Goal: Check status: Check status

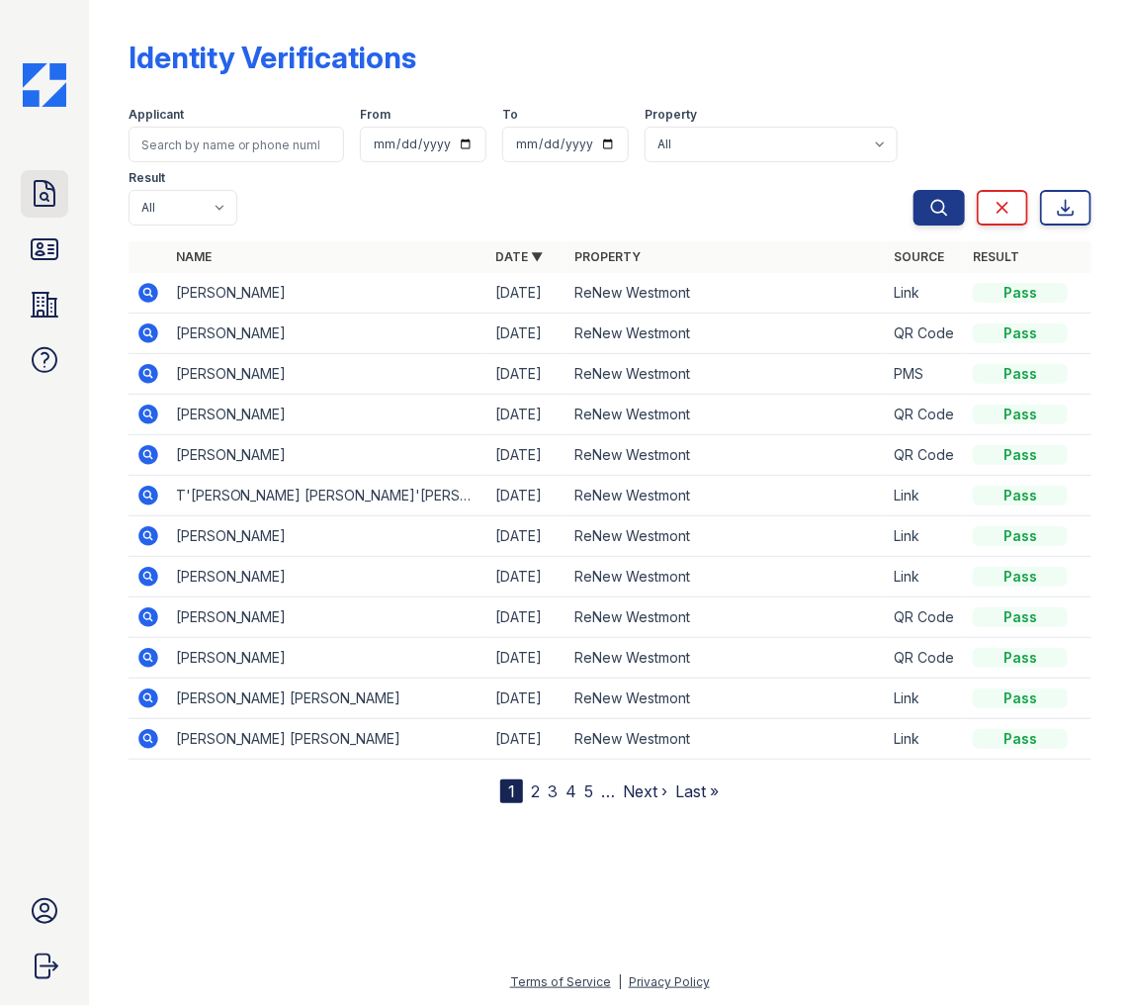
click at [43, 206] on icon at bounding box center [45, 193] width 20 height 25
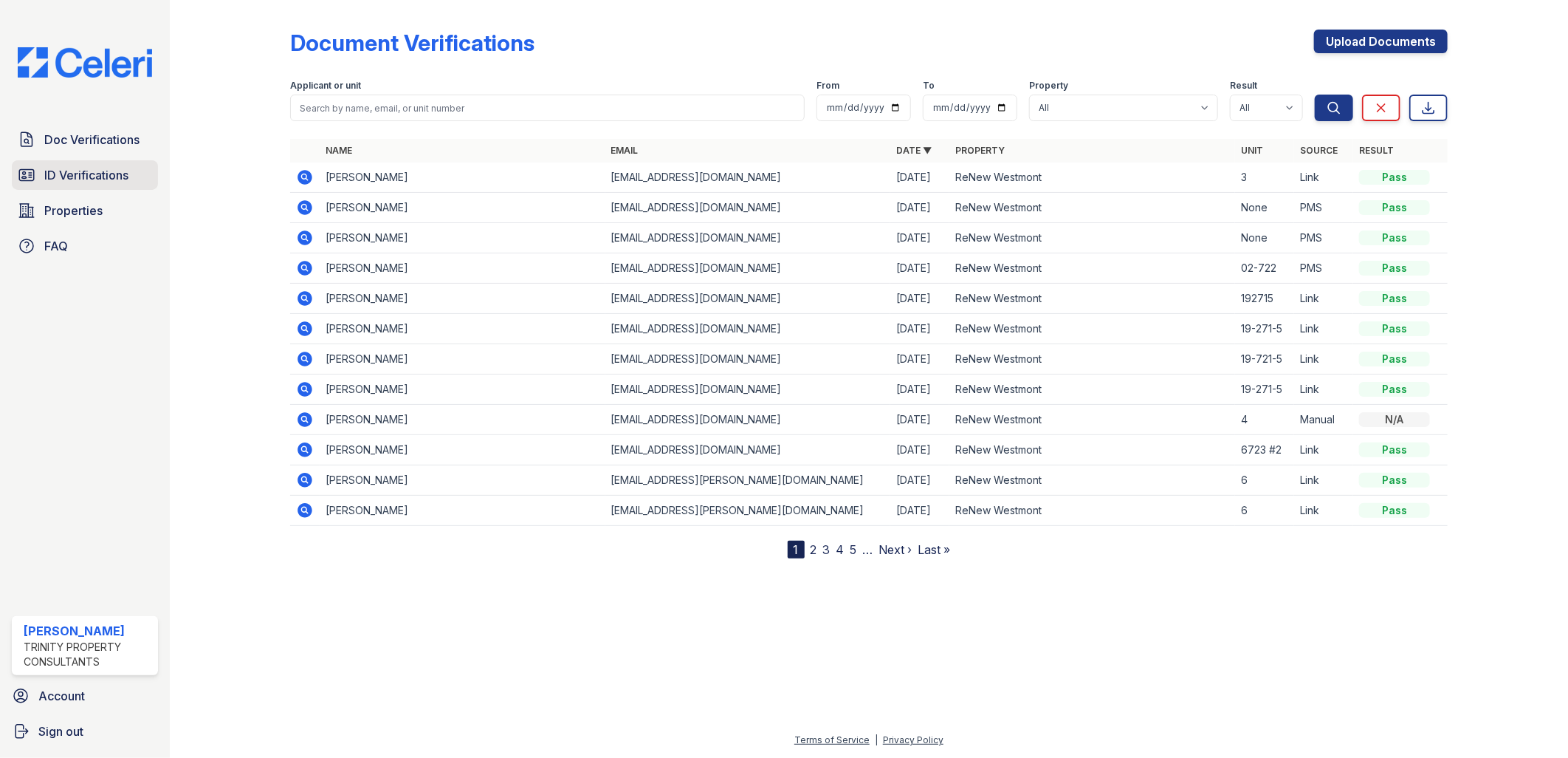
click at [97, 170] on span "ID Verifications" at bounding box center [86, 175] width 84 height 18
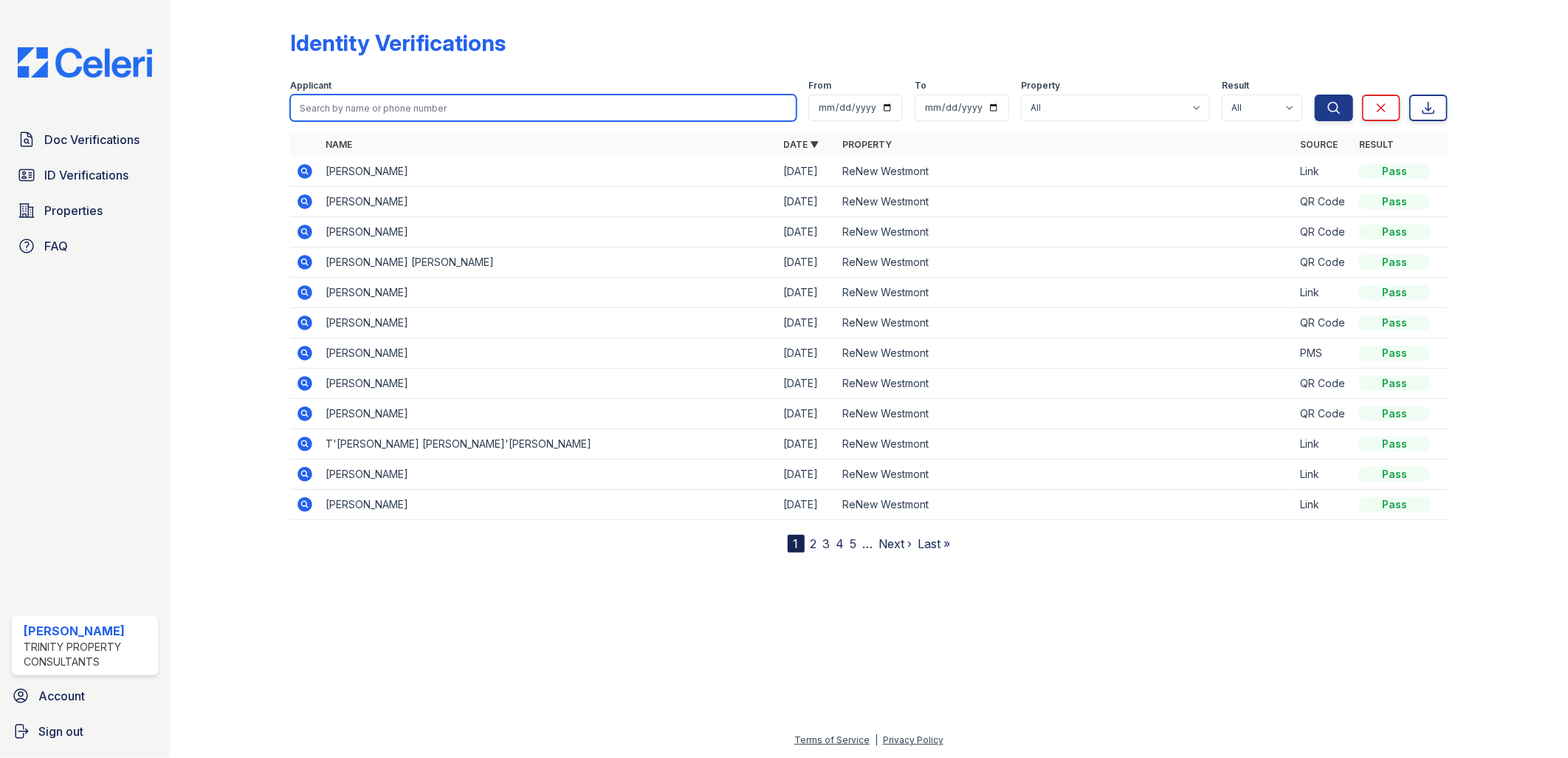
click at [402, 101] on input "search" at bounding box center [544, 108] width 507 height 27
type input "[PERSON_NAME]"
click at [844, 95] on button "Search" at bounding box center [1334, 108] width 38 height 27
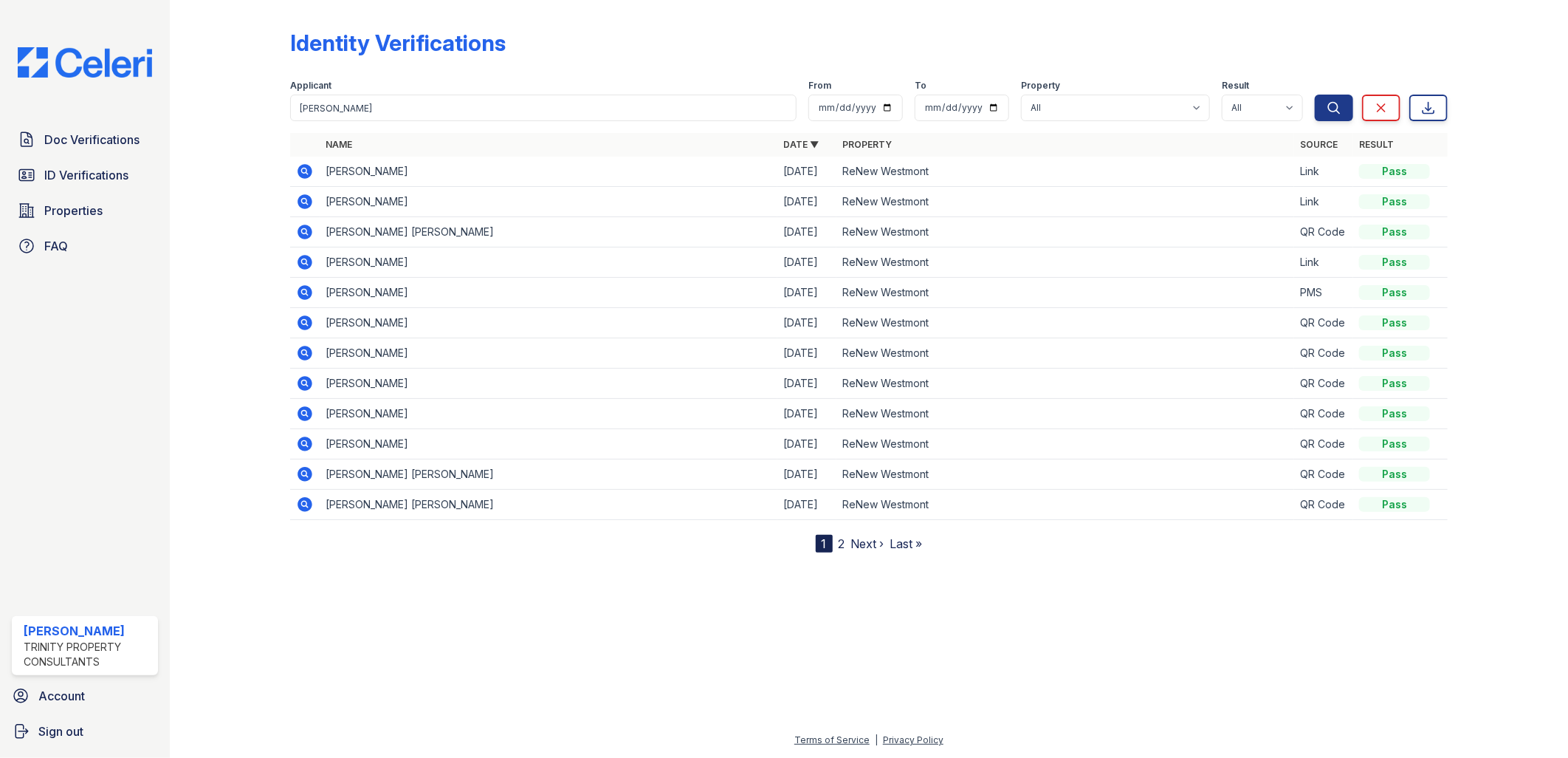
click at [304, 167] on icon at bounding box center [305, 172] width 18 height 18
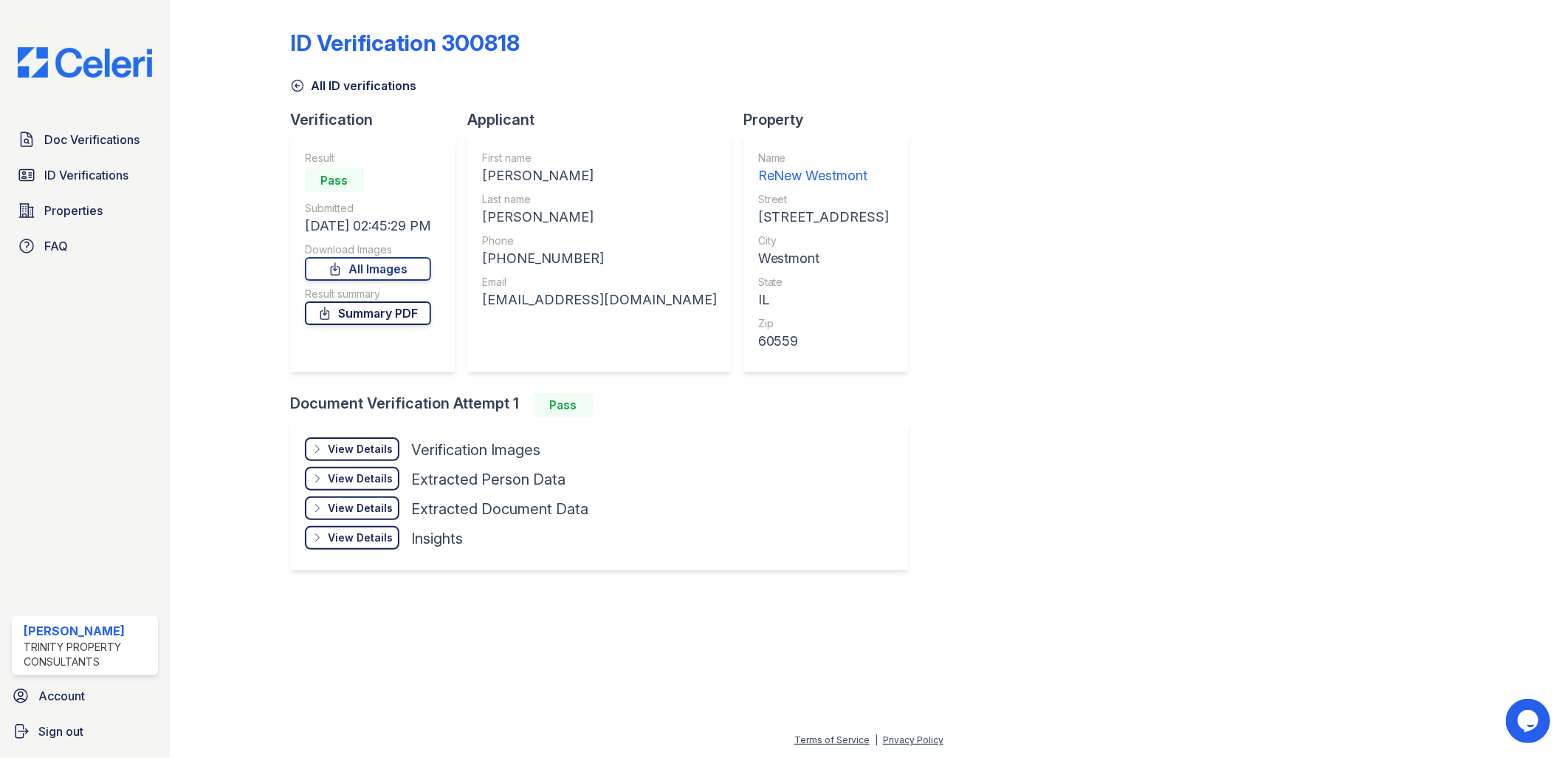
click at [411, 312] on link "Summary PDF" at bounding box center [367, 313] width 126 height 24
click at [96, 167] on span "ID Verifications" at bounding box center [86, 175] width 84 height 18
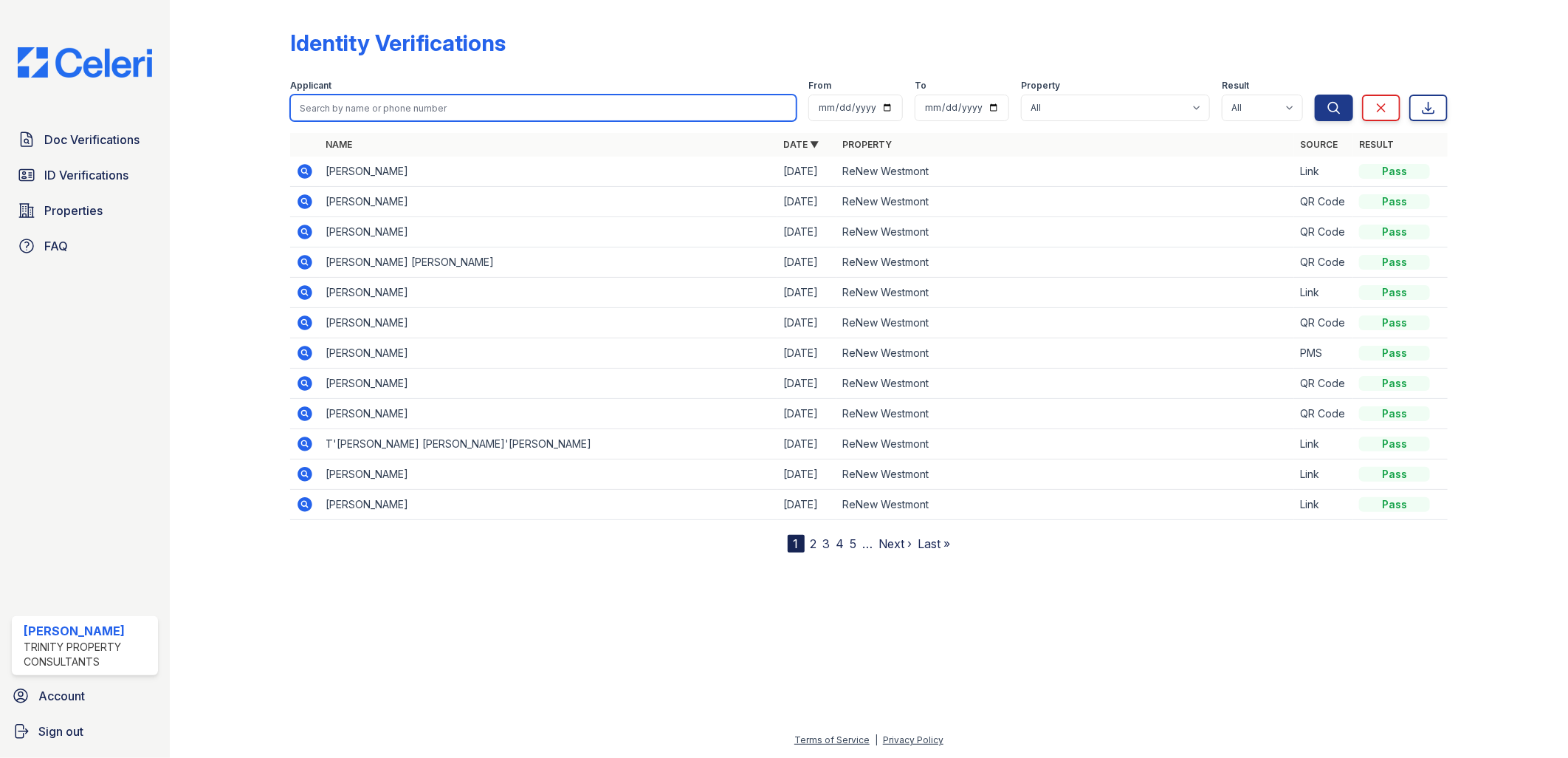
click at [392, 103] on input "search" at bounding box center [544, 108] width 507 height 27
type input "david"
click at [1315, 95] on button "Search" at bounding box center [1334, 108] width 38 height 27
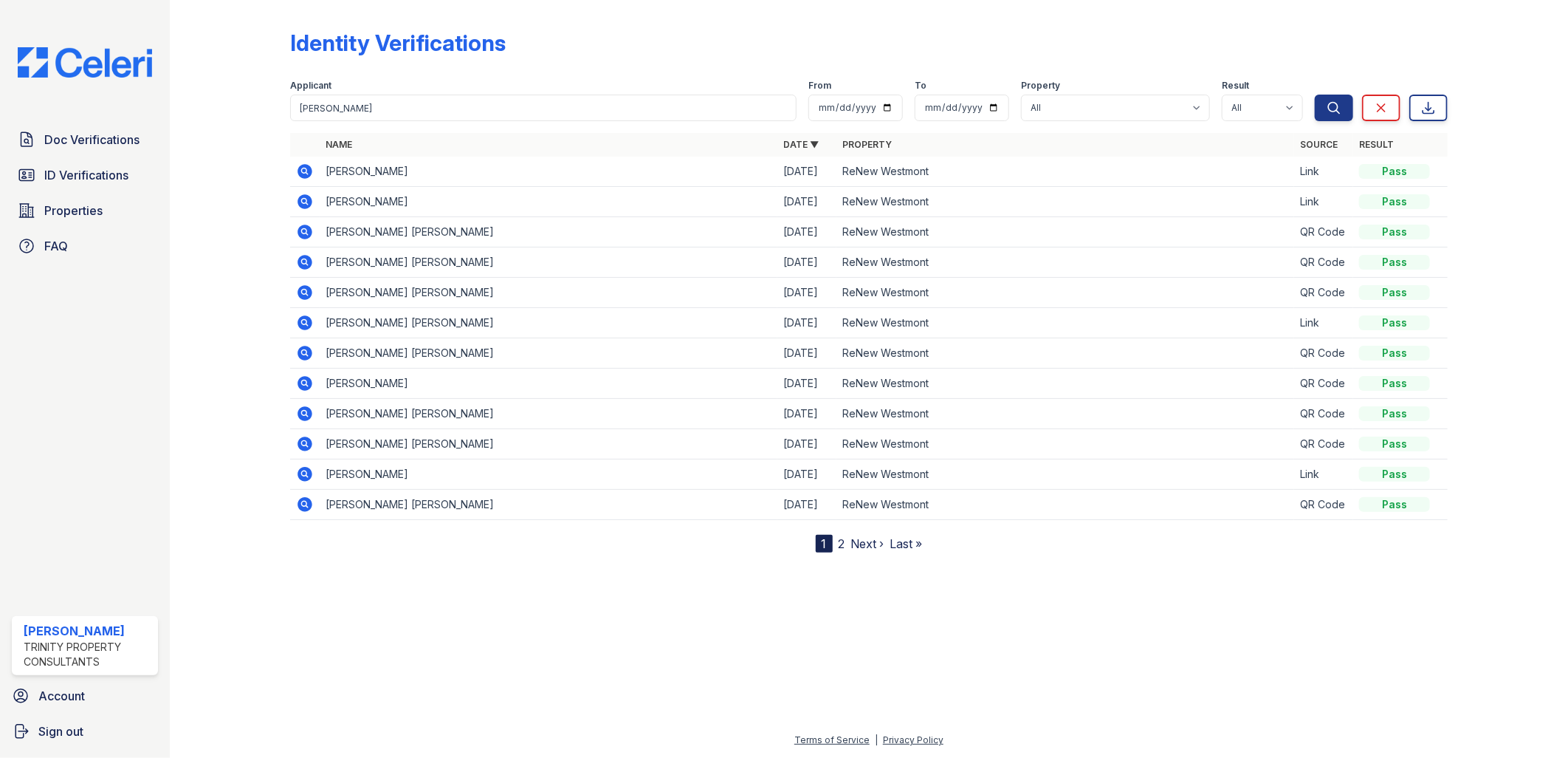
click at [304, 172] on icon at bounding box center [305, 172] width 18 height 18
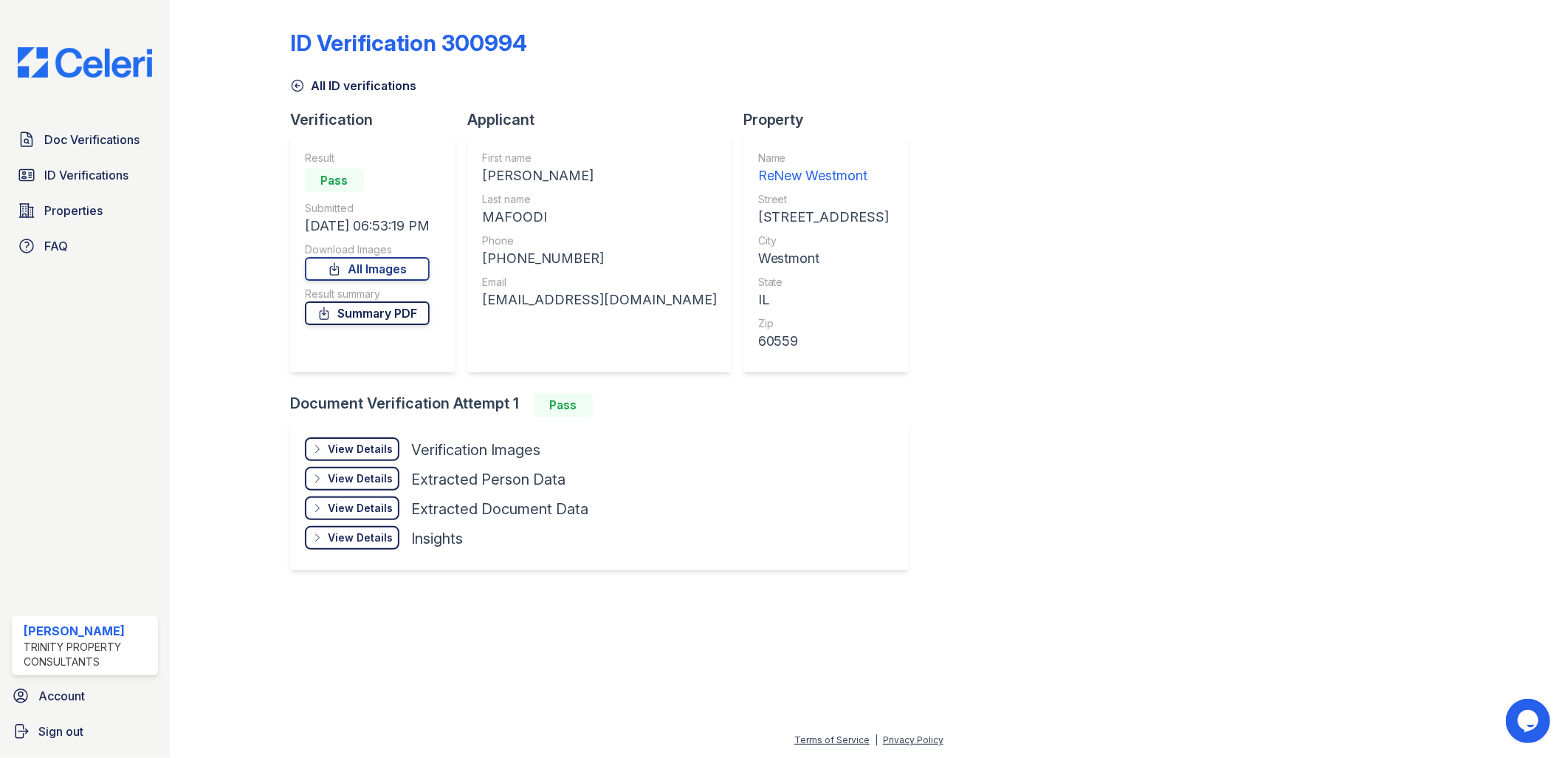
click at [430, 317] on link "Summary PDF" at bounding box center [367, 313] width 125 height 24
click at [377, 267] on link "All Images" at bounding box center [367, 269] width 125 height 24
click at [128, 179] on link "ID Verifications" at bounding box center [85, 175] width 146 height 30
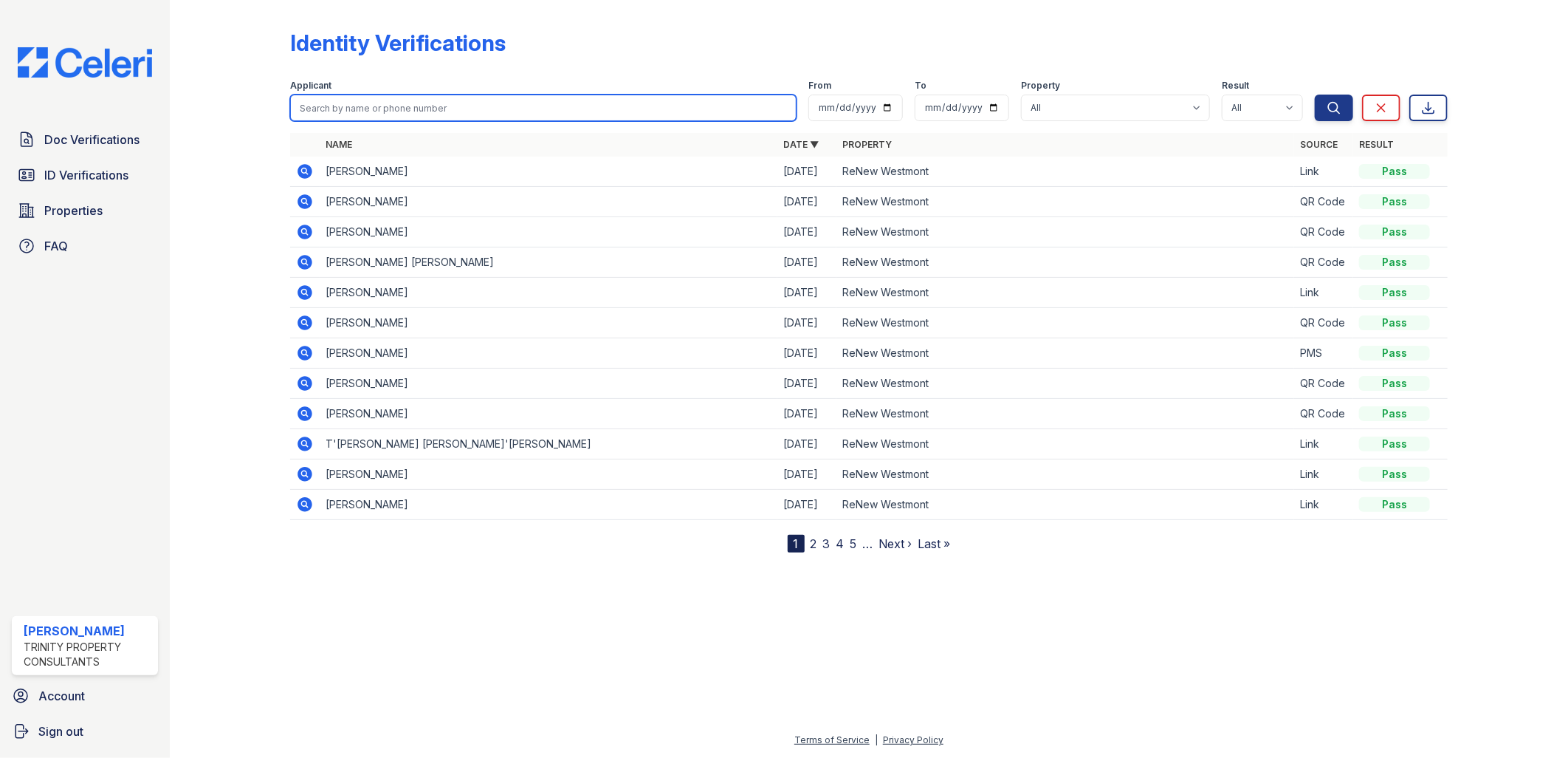
click at [452, 104] on input "search" at bounding box center [544, 108] width 507 height 27
type input "michelle"
click at [1315, 95] on button "Search" at bounding box center [1334, 108] width 38 height 27
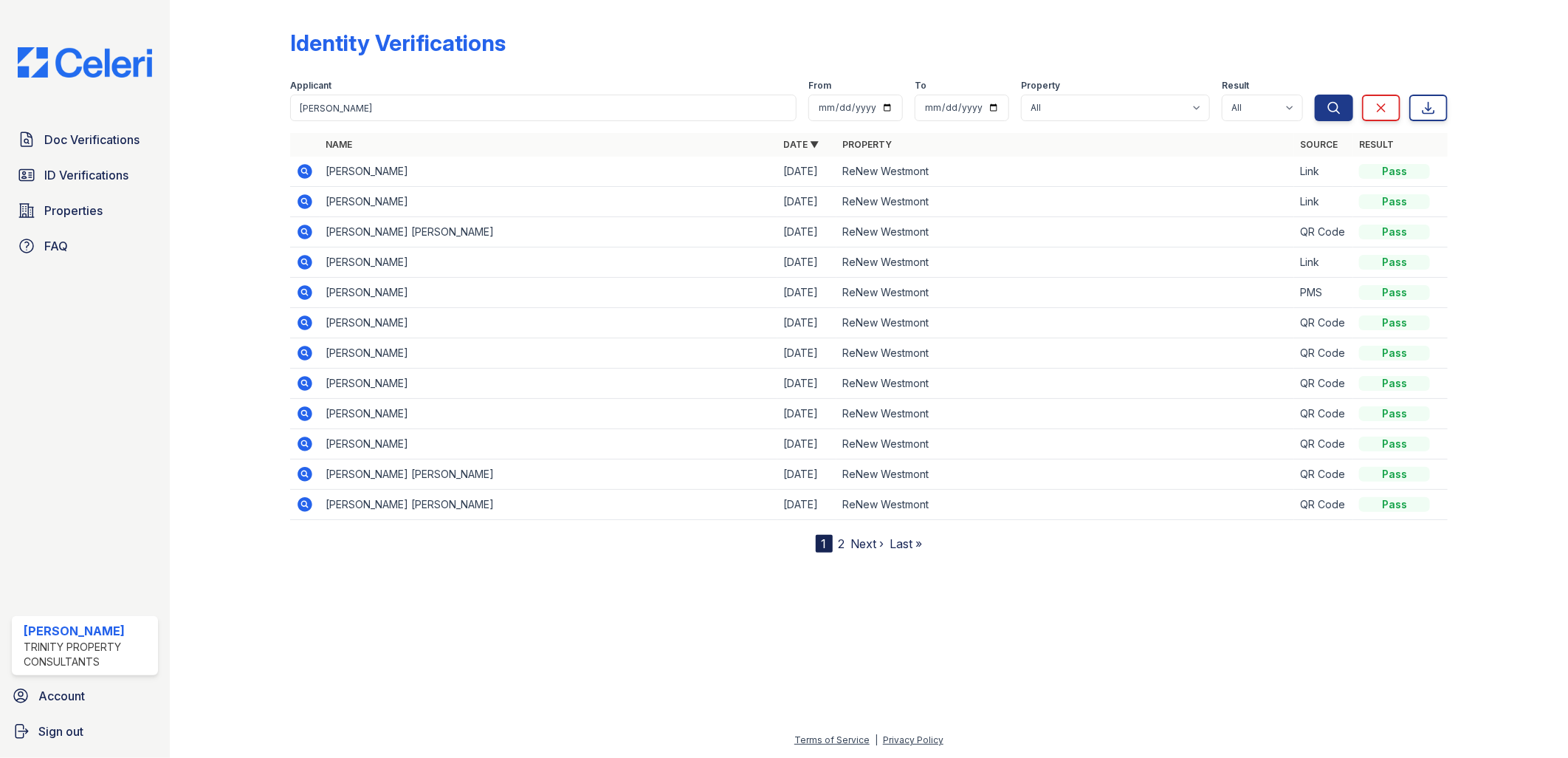
click at [310, 170] on icon at bounding box center [305, 172] width 15 height 15
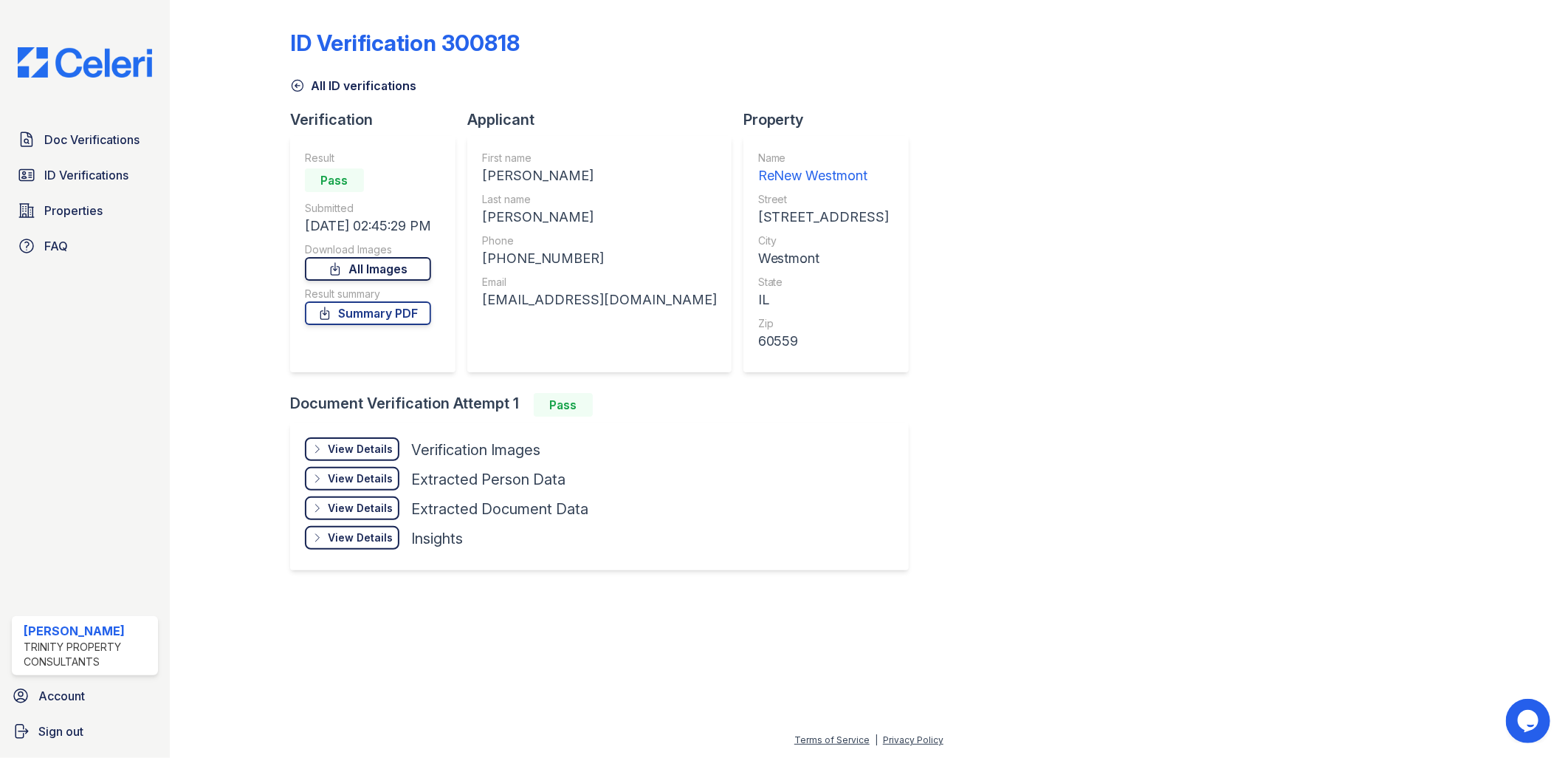
click at [388, 261] on link "All Images" at bounding box center [367, 269] width 126 height 24
drag, startPoint x: 1065, startPoint y: 65, endPoint x: 1029, endPoint y: 78, distance: 38.3
click at [1065, 65] on div "ID Verification 300818" at bounding box center [870, 49] width 1159 height 38
click at [391, 267] on link "All Images" at bounding box center [367, 269] width 126 height 24
click at [79, 140] on span "Doc Verifications" at bounding box center [92, 140] width 96 height 18
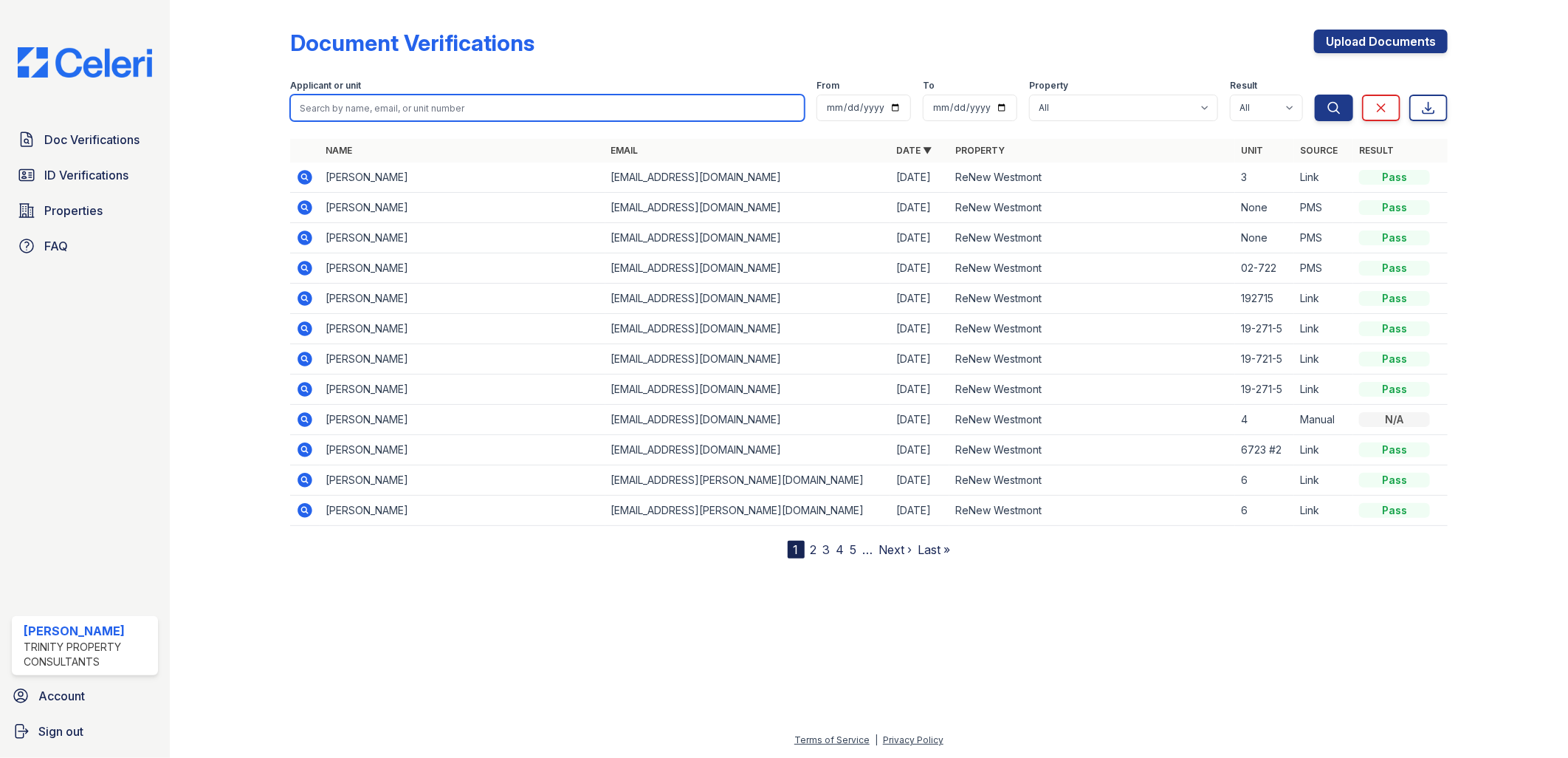
click at [347, 103] on input "search" at bounding box center [548, 108] width 515 height 27
type input "cruz"
click at [1315, 95] on button "Search" at bounding box center [1334, 108] width 38 height 27
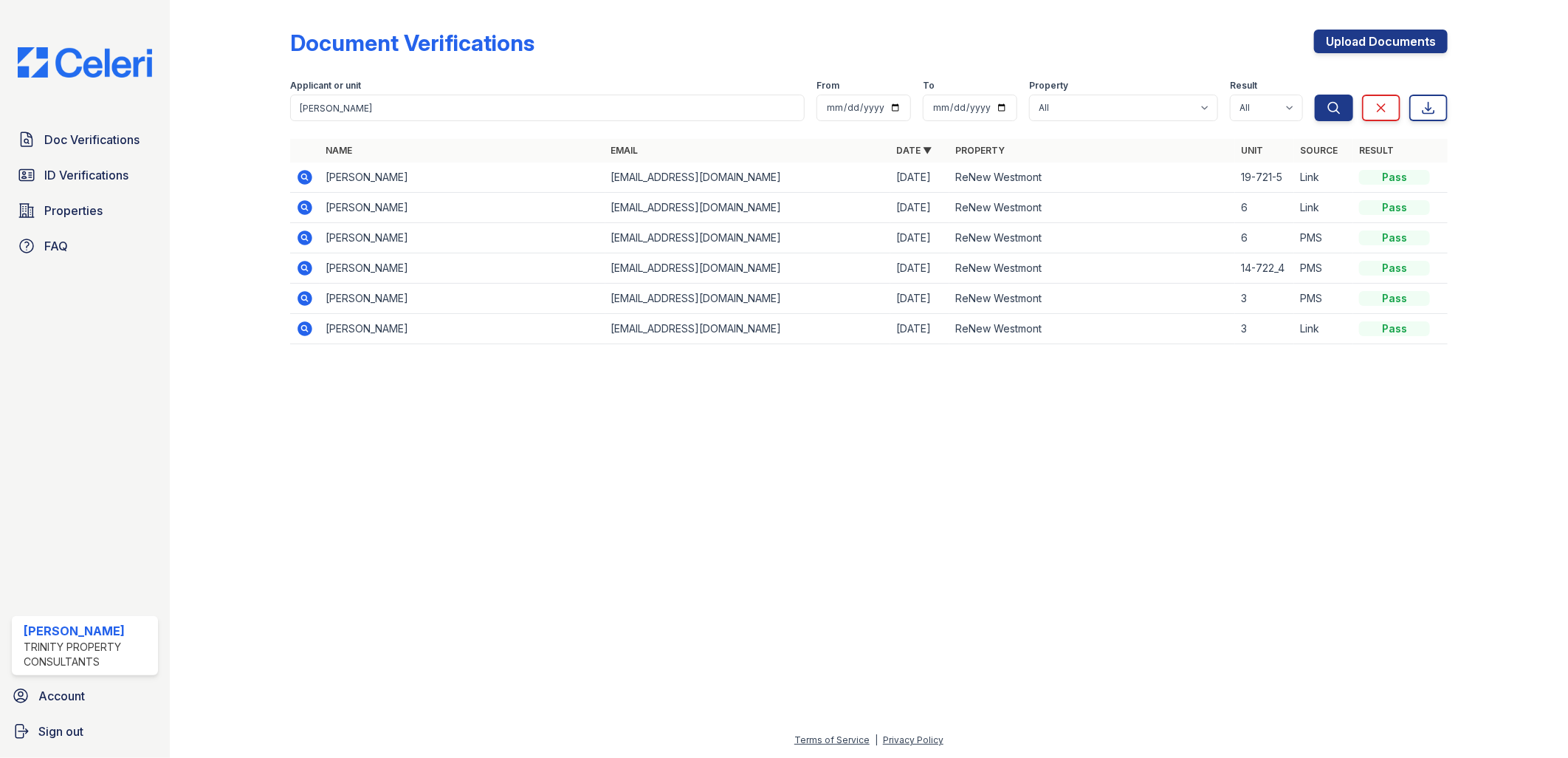
click at [304, 173] on icon at bounding box center [305, 177] width 15 height 15
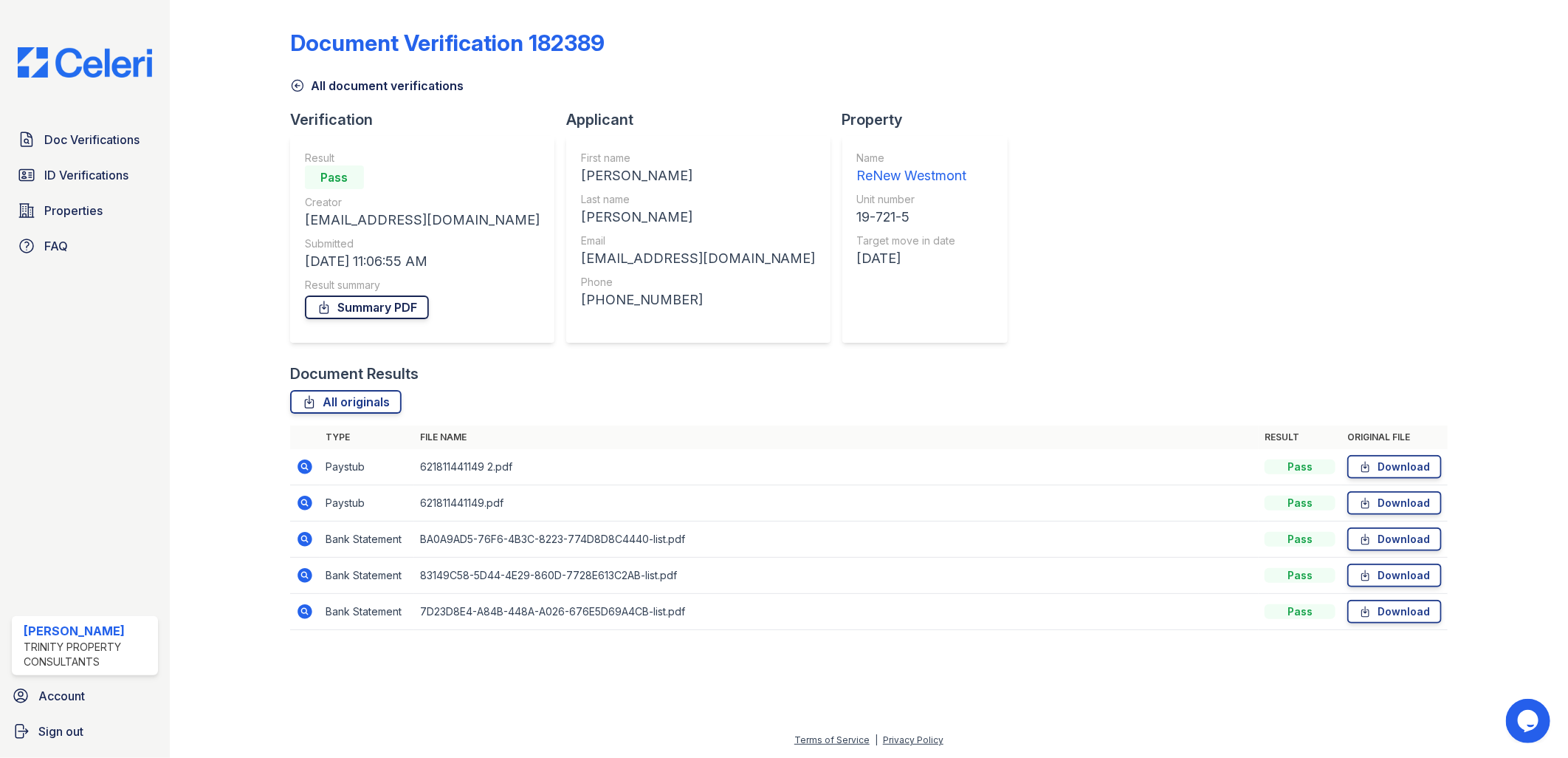
click at [411, 306] on link "Summary PDF" at bounding box center [367, 308] width 124 height 24
click at [130, 139] on span "Doc Verifications" at bounding box center [92, 140] width 96 height 18
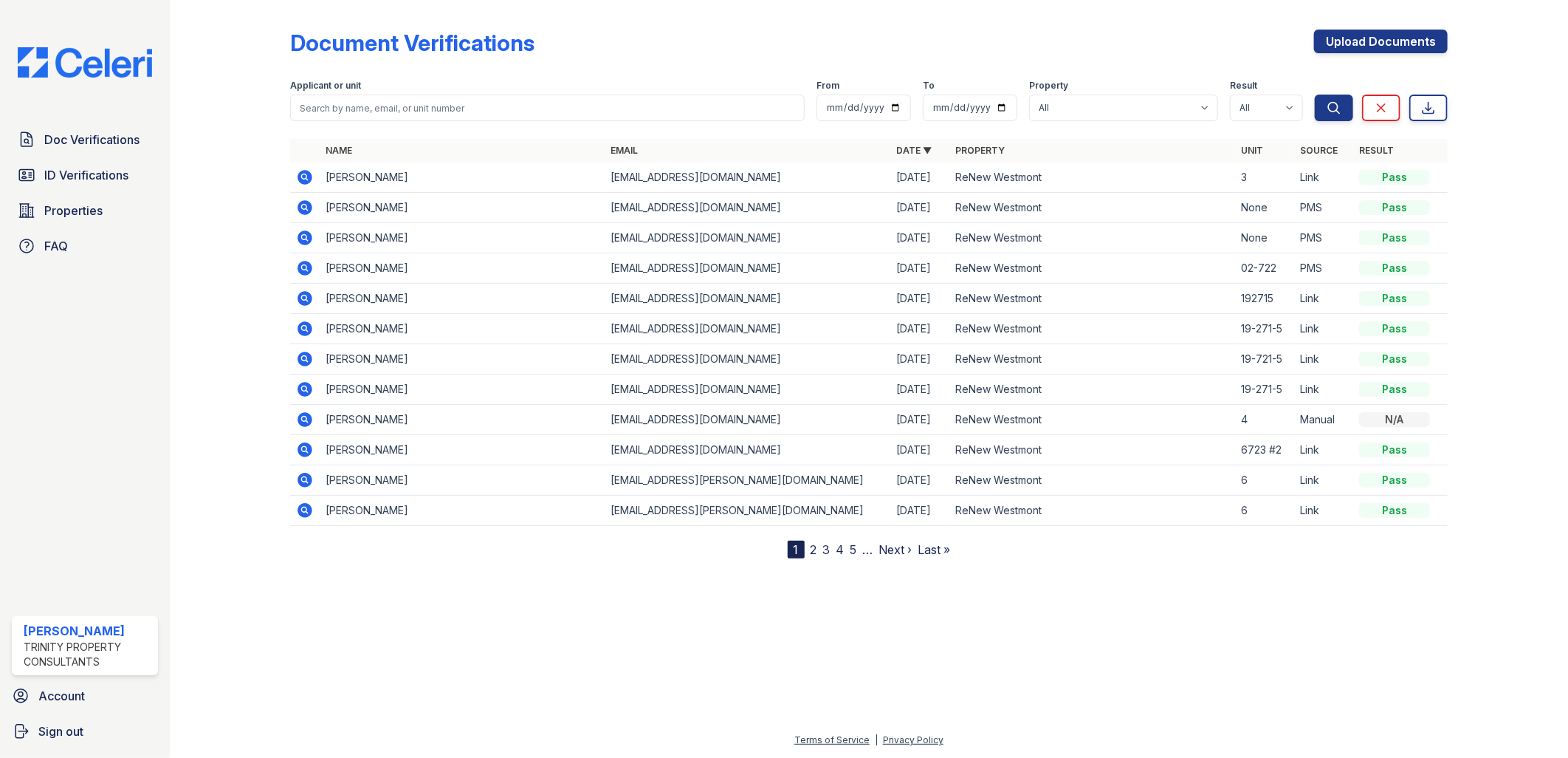
click at [307, 296] on icon at bounding box center [305, 299] width 15 height 15
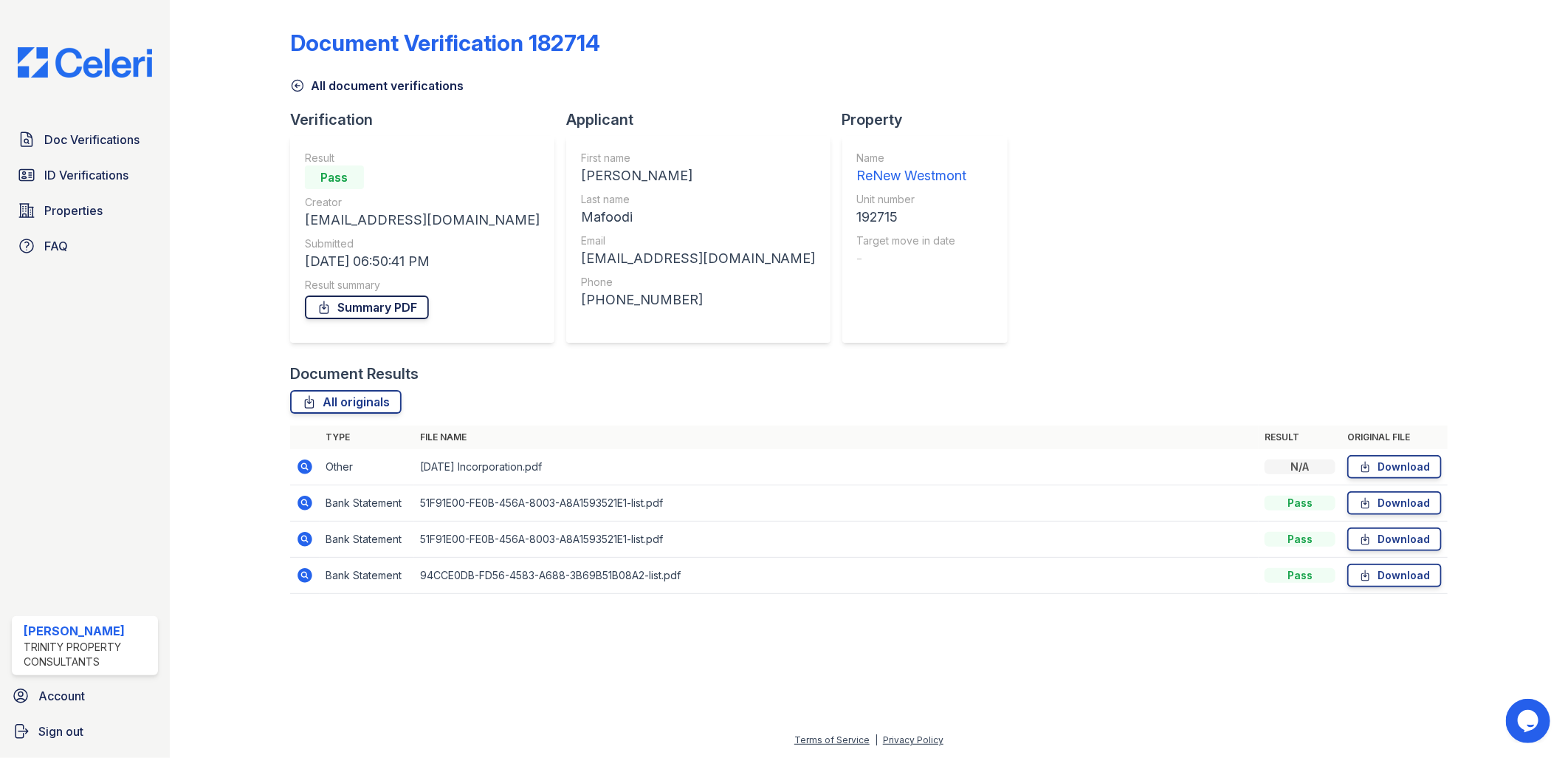
click at [417, 303] on link "Summary PDF" at bounding box center [367, 308] width 124 height 24
click at [84, 144] on span "Doc Verifications" at bounding box center [92, 140] width 96 height 18
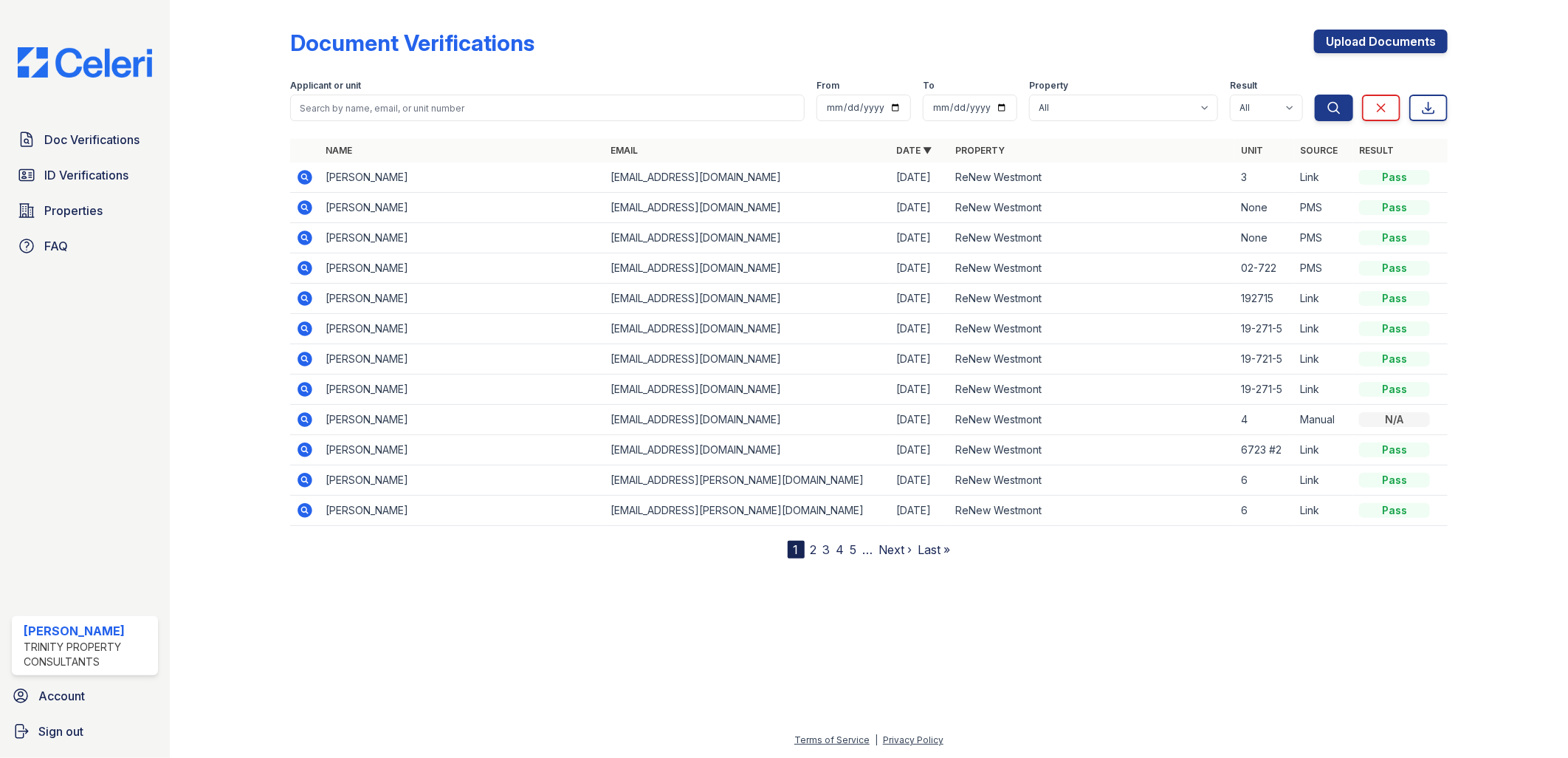
click at [305, 329] on icon at bounding box center [305, 329] width 18 height 18
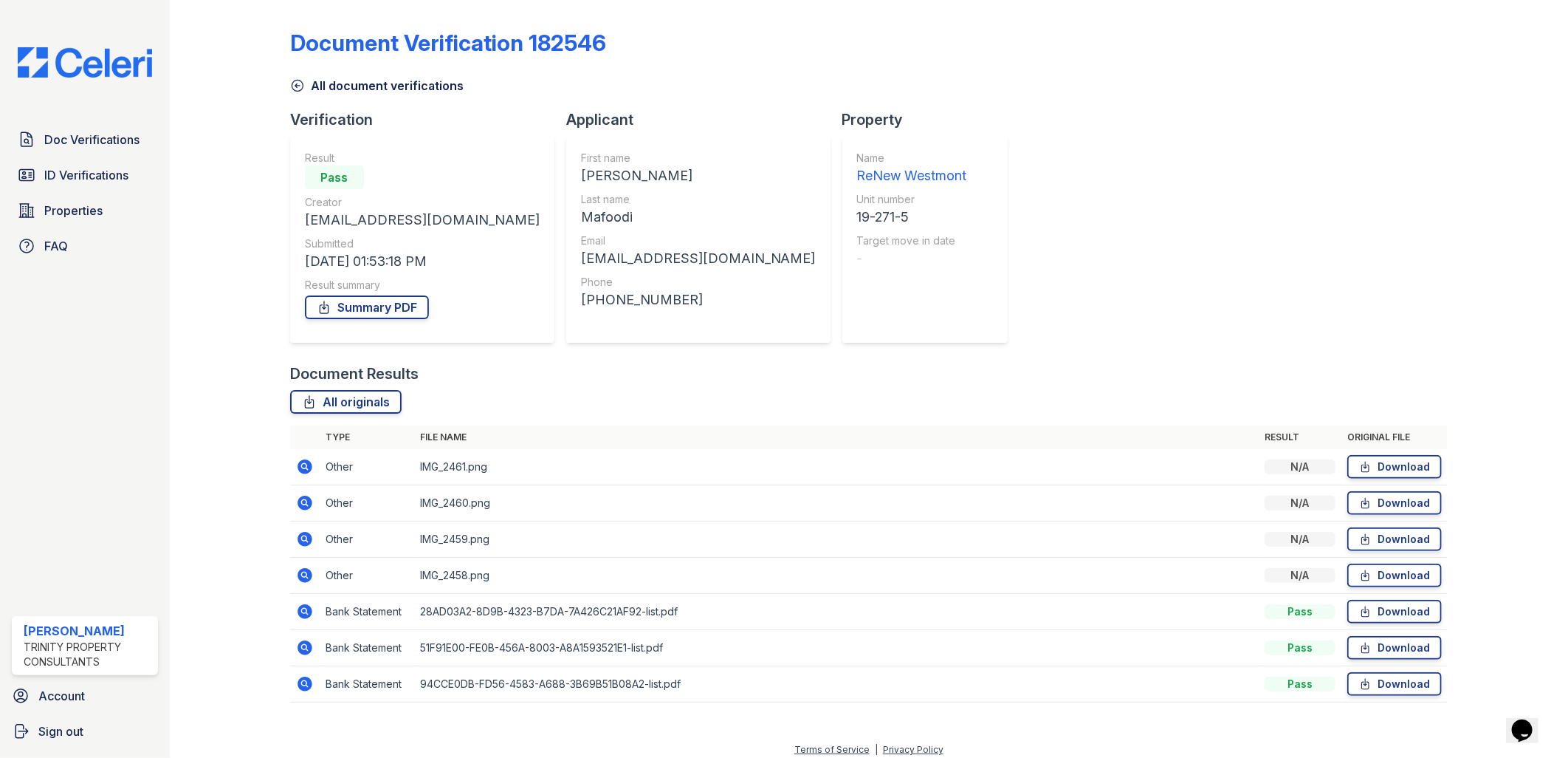
scroll to position [9, 0]
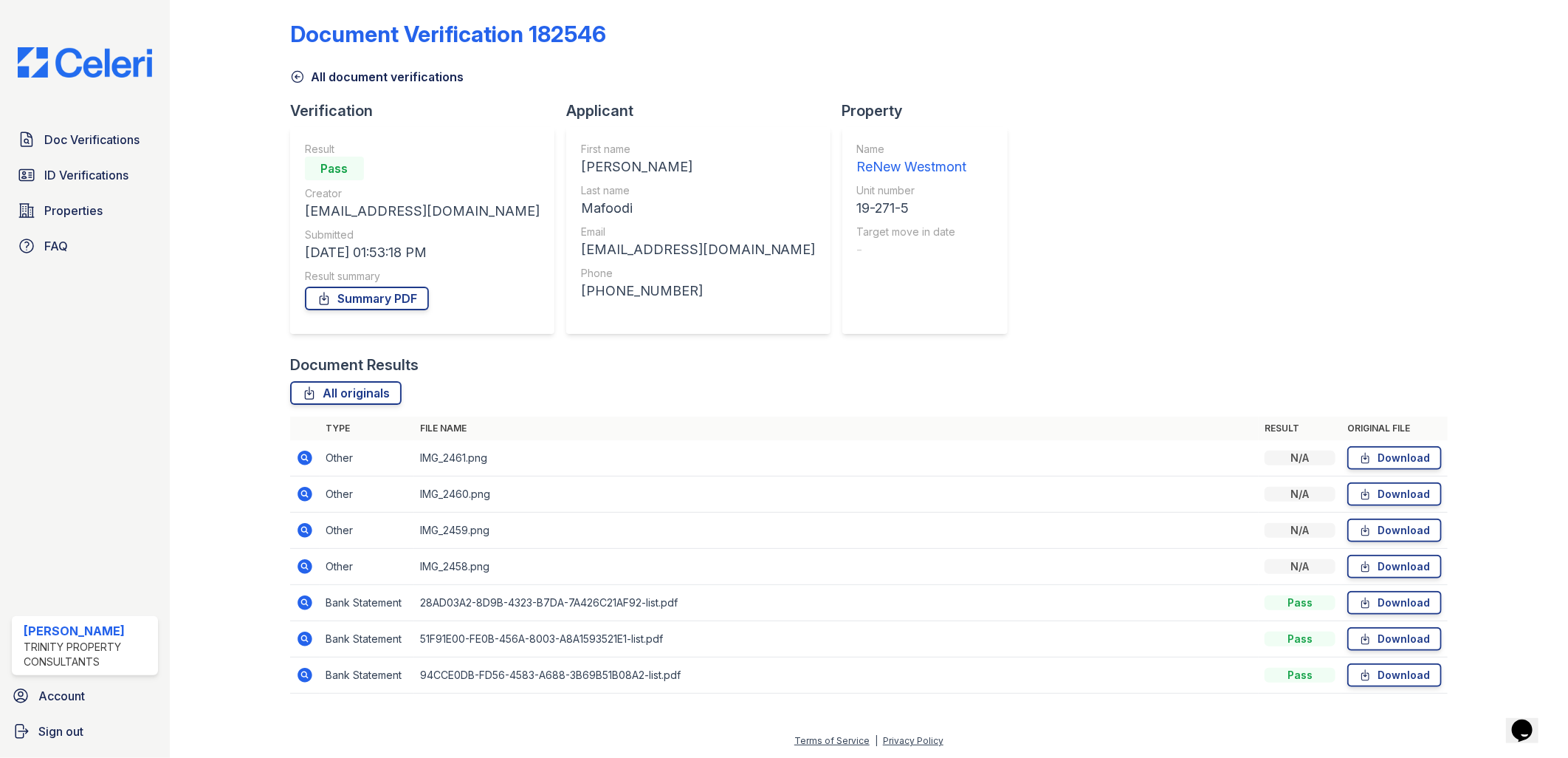
click at [303, 567] on icon at bounding box center [303, 565] width 4 height 4
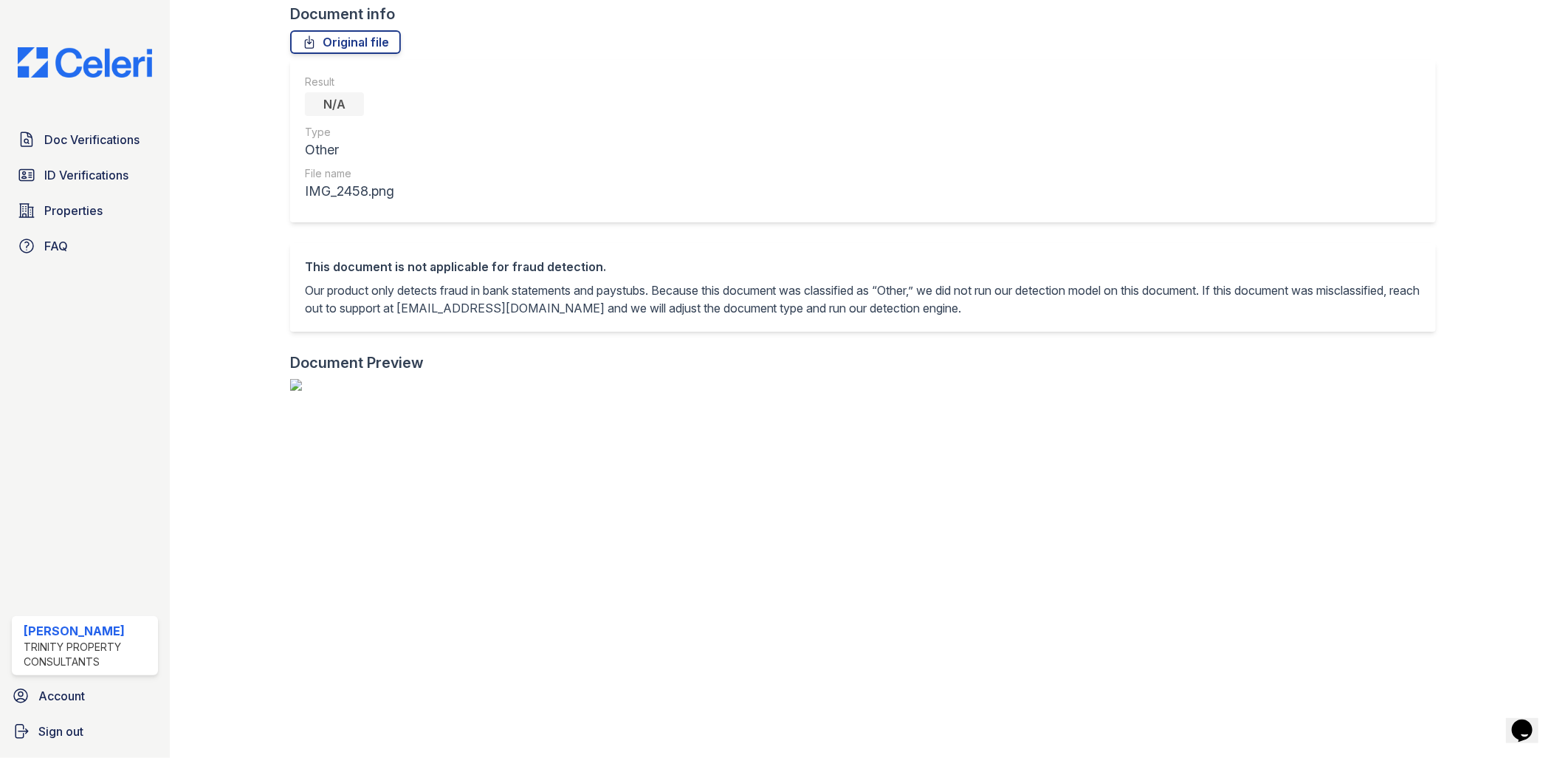
scroll to position [82, 0]
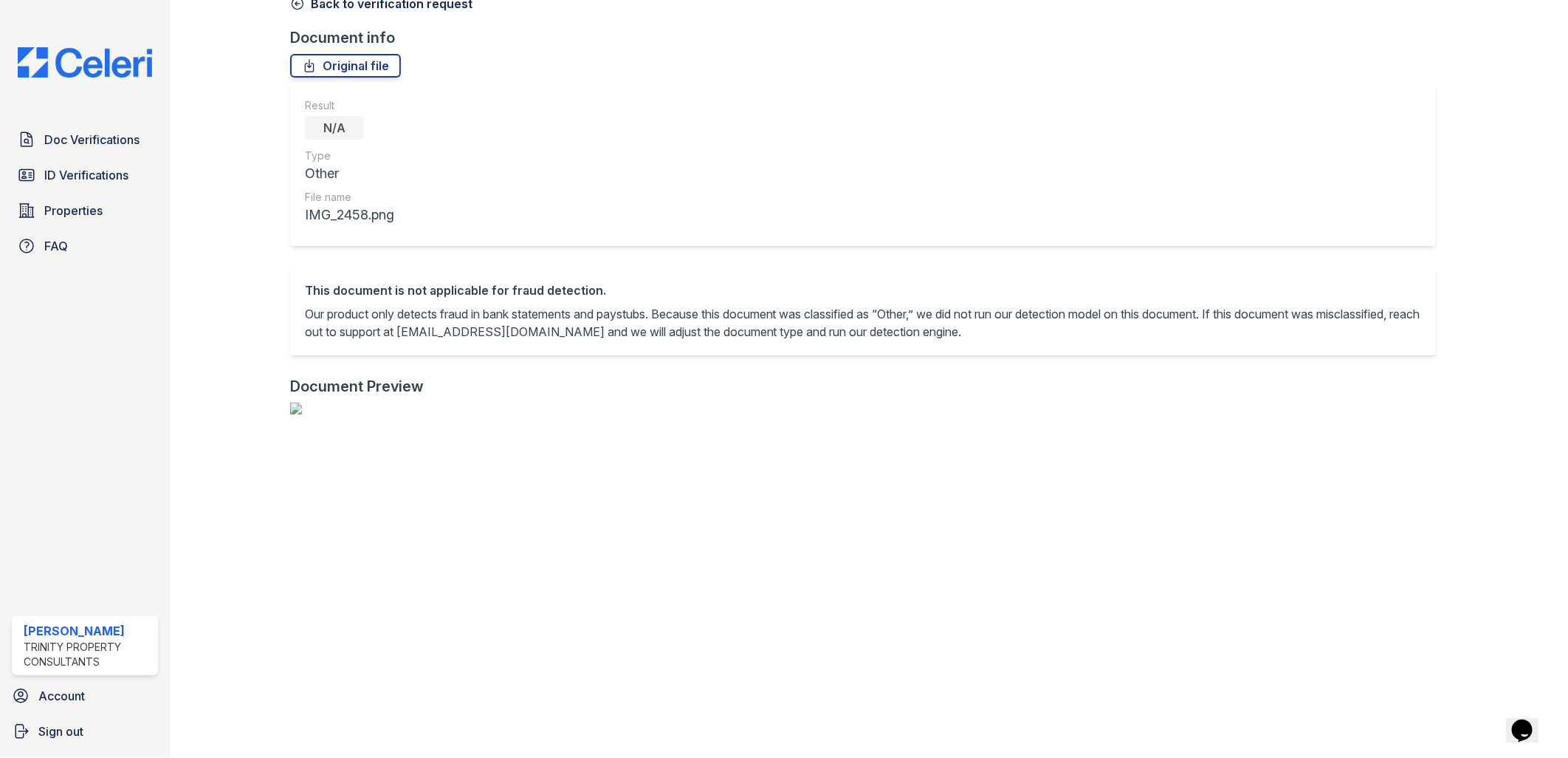
click at [93, 131] on span "Doc Verifications" at bounding box center [92, 140] width 96 height 18
